Goal: Task Accomplishment & Management: Manage account settings

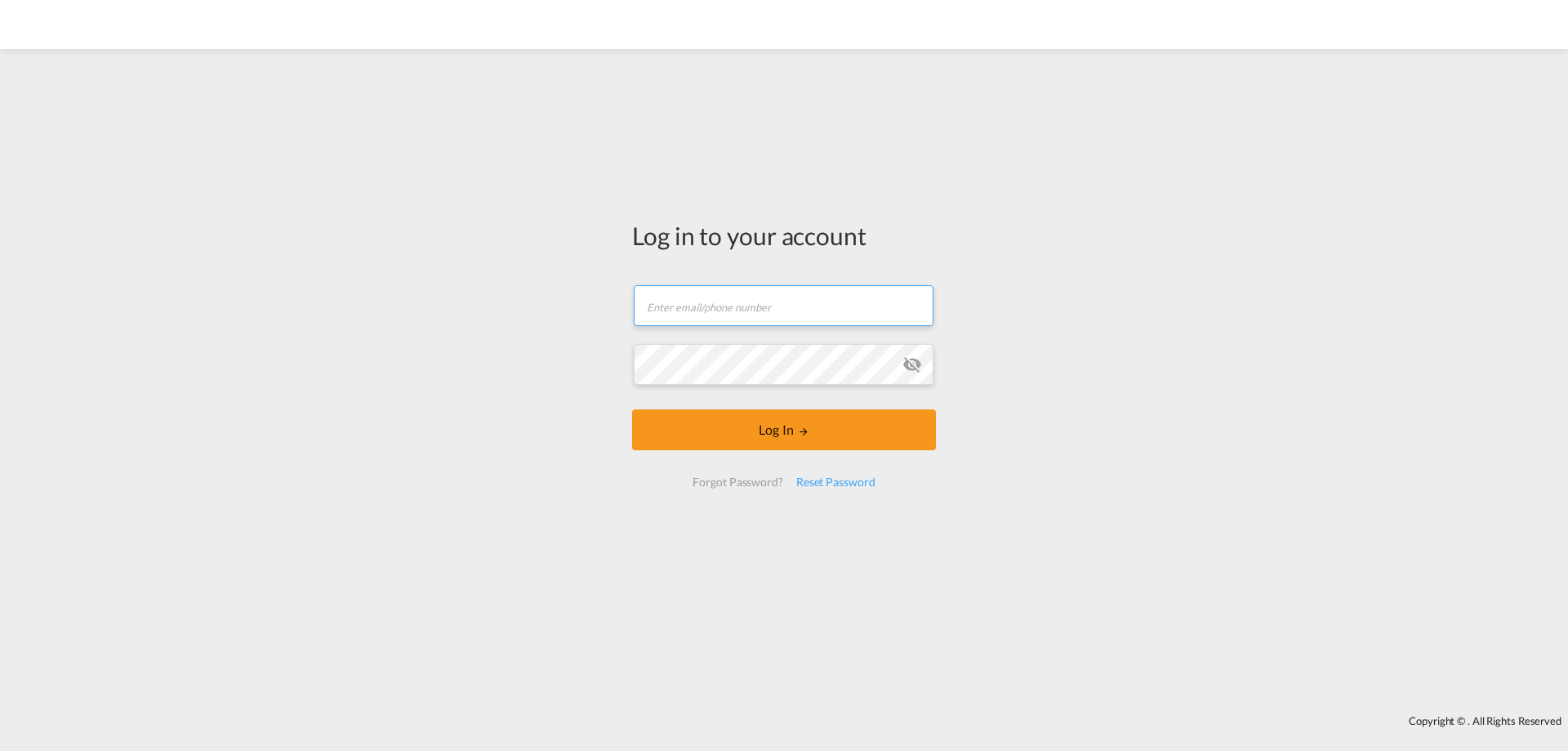
click at [712, 304] on input "text" at bounding box center [784, 306] width 300 height 41
type input "[PERSON_NAME][EMAIL_ADDRESS][DOMAIN_NAME]"
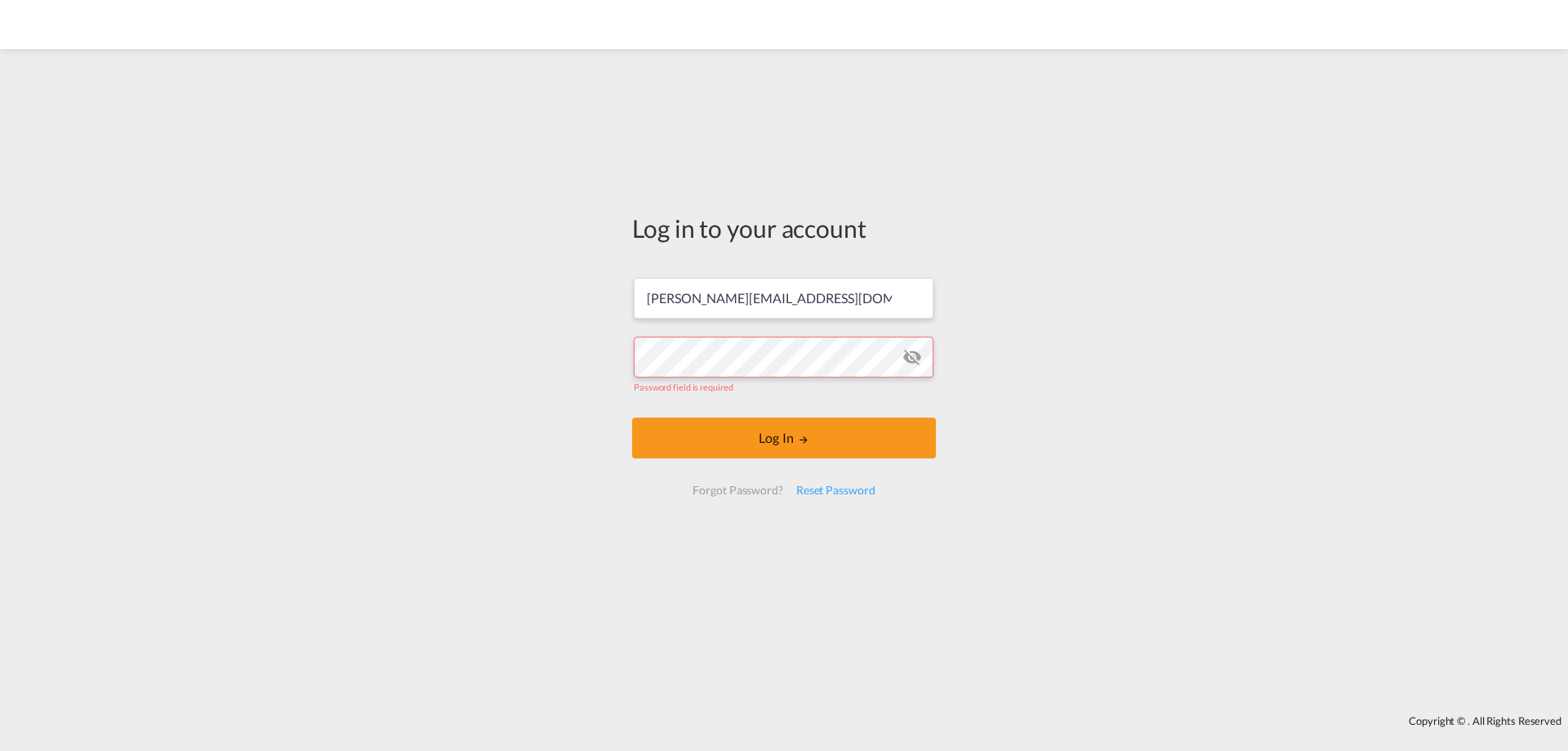
click at [752, 481] on div "Forgot Password?" at bounding box center [737, 490] width 103 height 29
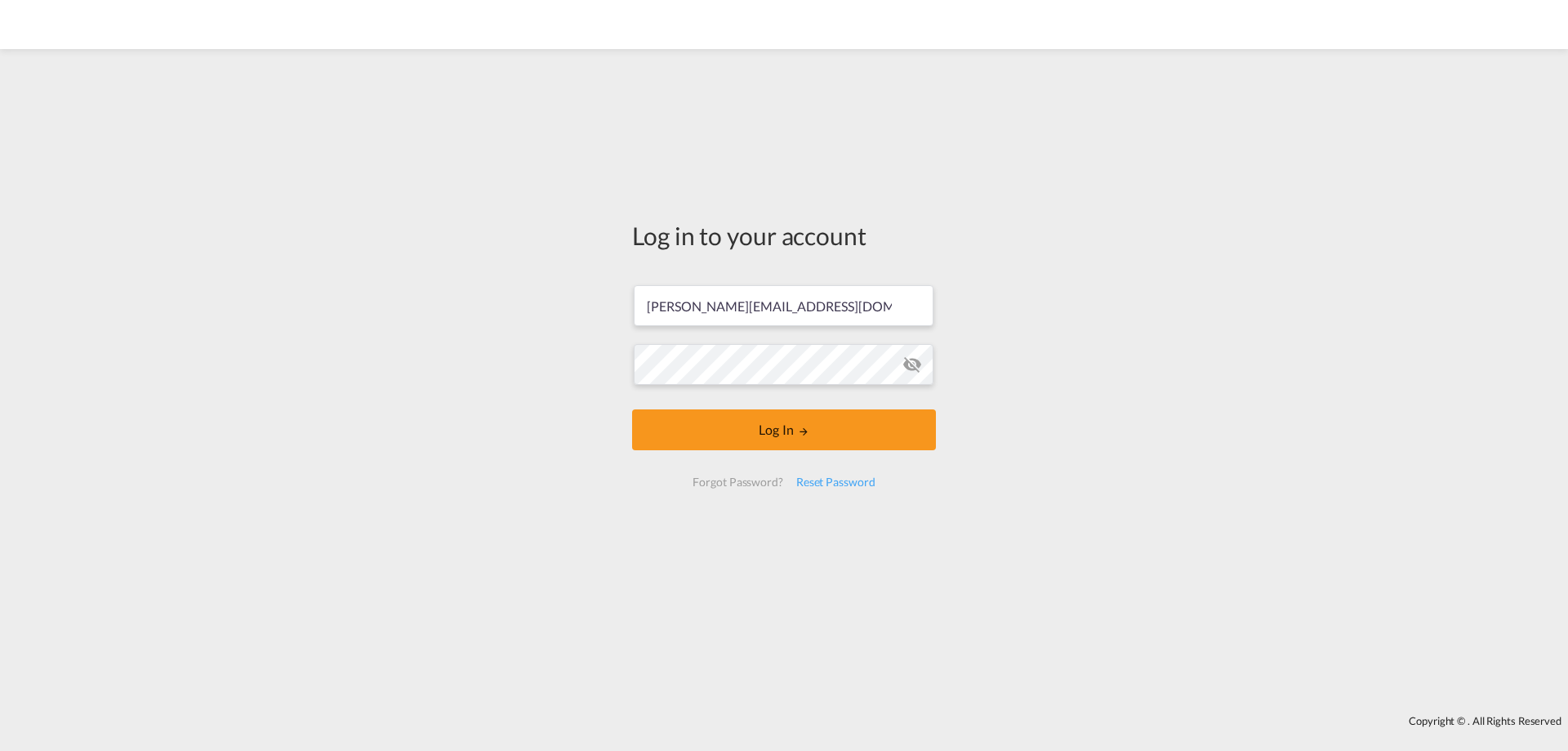
click at [912, 359] on md-icon "icon-eye-off" at bounding box center [912, 364] width 19 height 19
click at [912, 359] on md-icon "icon-eye-off" at bounding box center [912, 364] width 19 height 19
click at [757, 432] on button "Log In" at bounding box center [784, 429] width 304 height 41
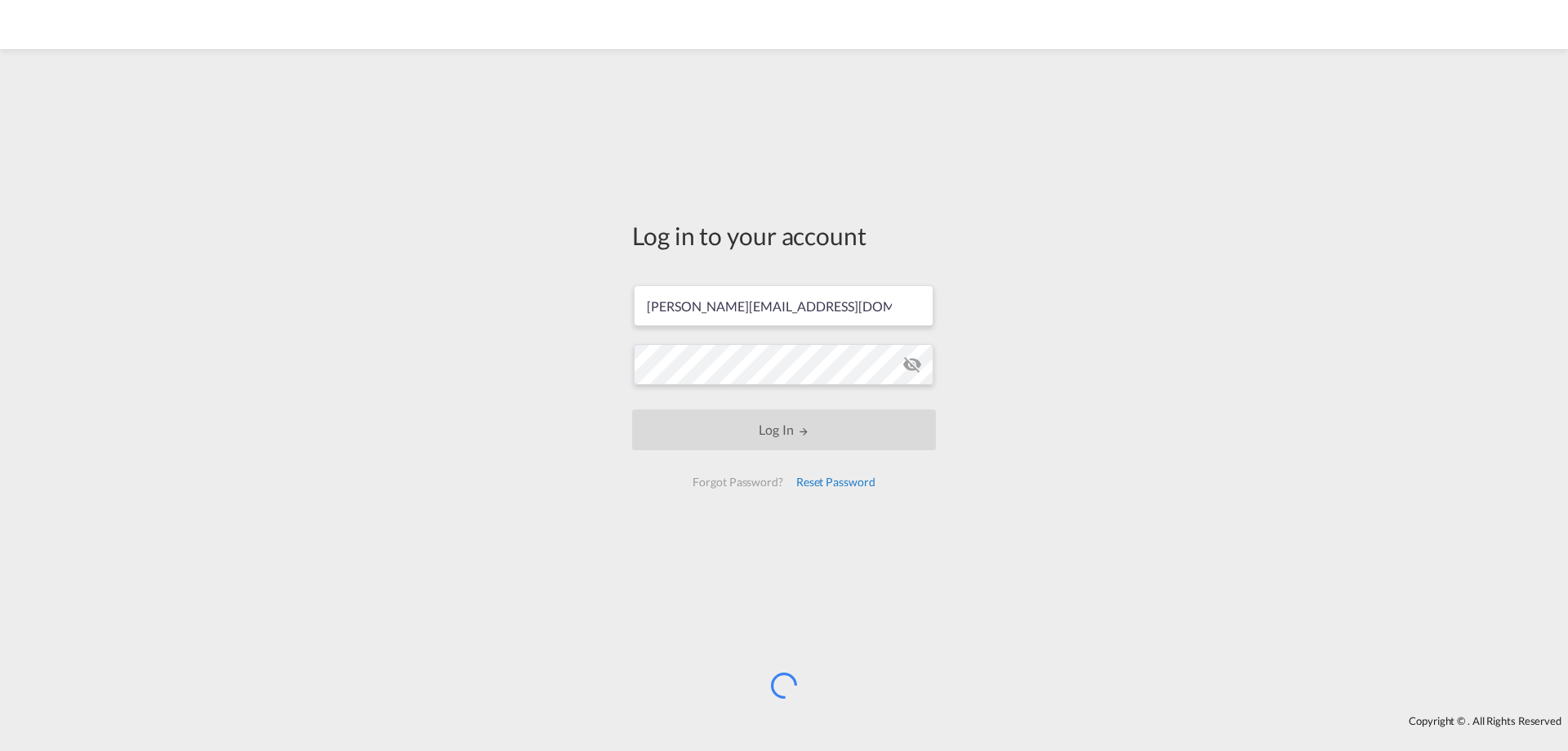
click at [824, 478] on div "Reset Password" at bounding box center [836, 482] width 92 height 29
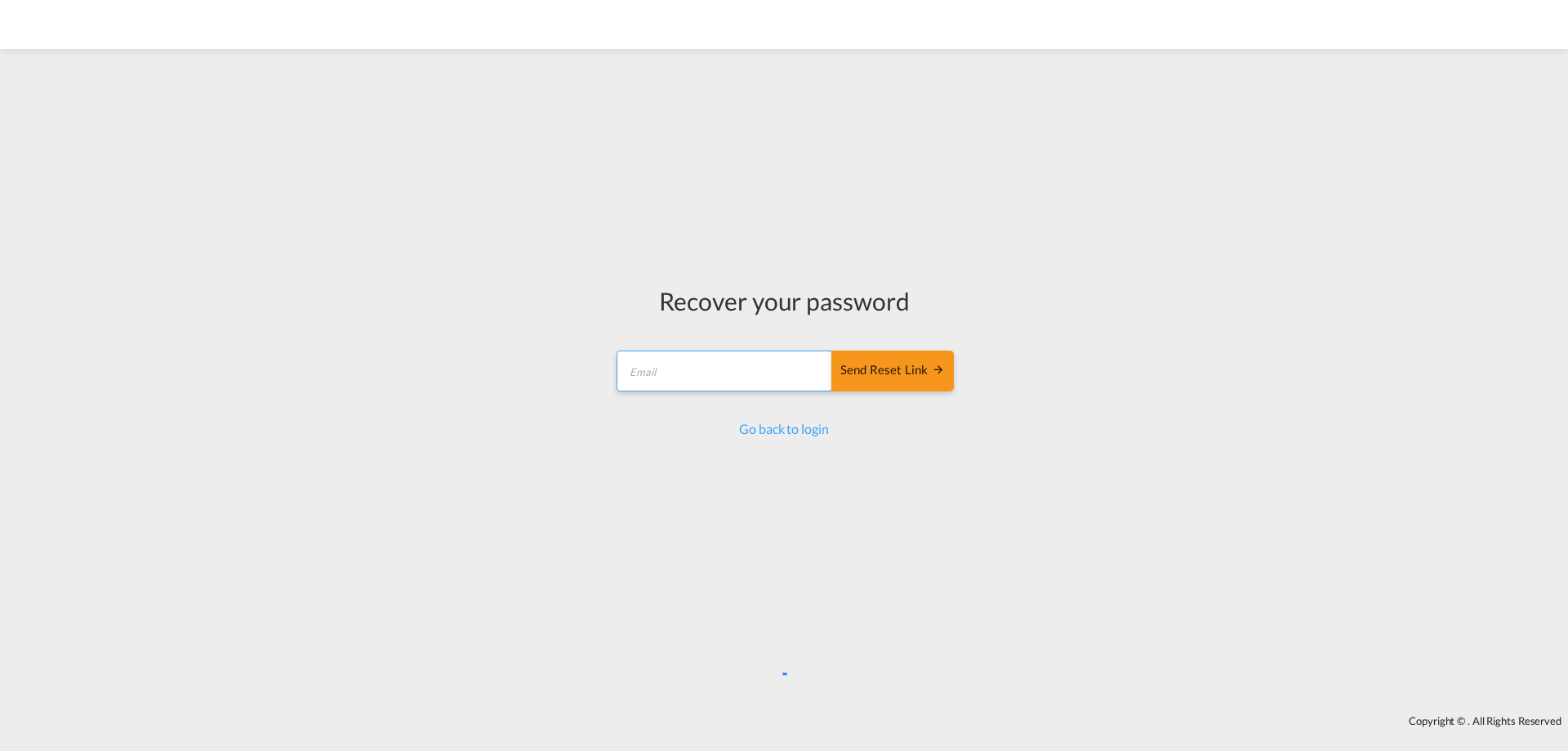
click at [698, 366] on input "email" at bounding box center [724, 370] width 217 height 41
type input "[PERSON_NAME][EMAIL_ADDRESS][DOMAIN_NAME]"
click at [905, 366] on div "Send reset link" at bounding box center [892, 370] width 104 height 19
click at [783, 427] on link "Go back to login" at bounding box center [783, 428] width 89 height 16
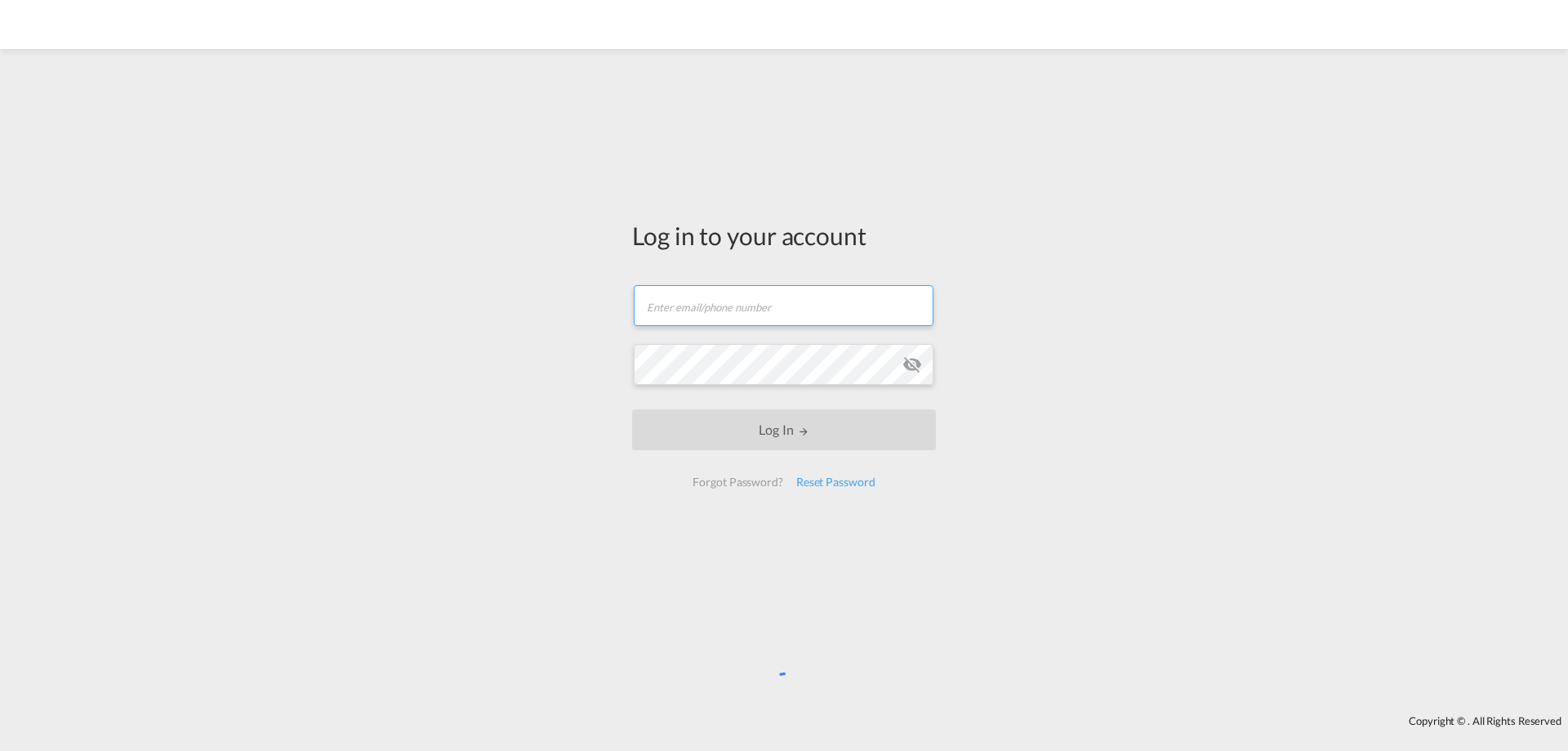
click at [689, 307] on input "text" at bounding box center [784, 306] width 300 height 41
type input "[PERSON_NAME][EMAIL_ADDRESS][DOMAIN_NAME]"
click at [914, 361] on md-icon "icon-eye-off" at bounding box center [912, 364] width 19 height 19
click at [913, 359] on md-icon "icon-eye-off" at bounding box center [912, 364] width 19 height 19
